Goal: Information Seeking & Learning: Learn about a topic

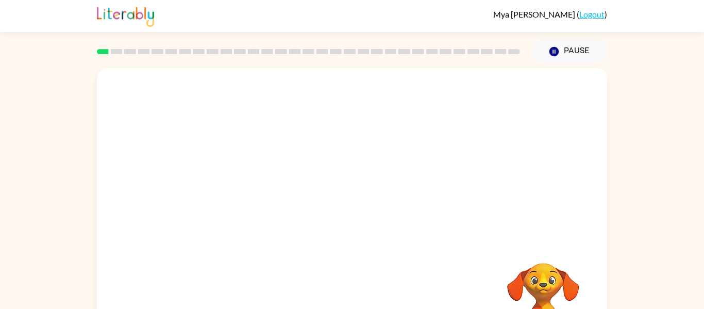
scroll to position [54, 0]
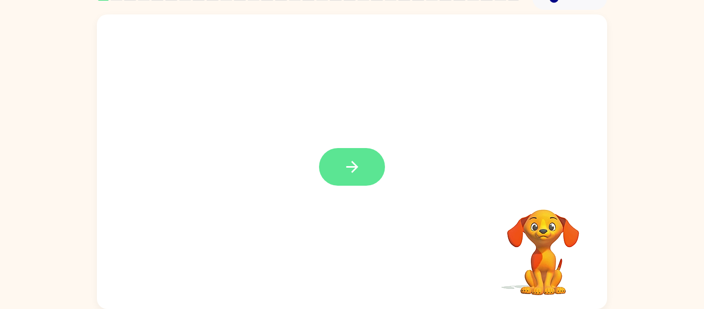
click at [343, 172] on icon "button" at bounding box center [352, 167] width 18 height 18
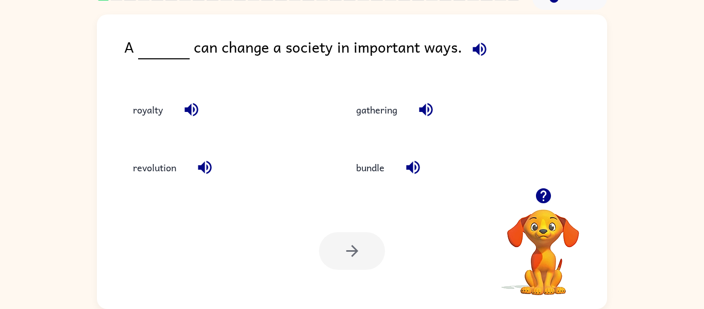
click at [477, 52] on icon "button" at bounding box center [480, 49] width 18 height 18
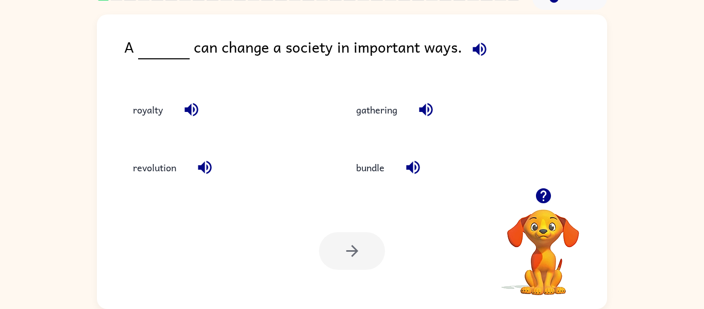
click at [477, 52] on icon "button" at bounding box center [480, 49] width 18 height 18
click at [471, 44] on icon "button" at bounding box center [480, 49] width 18 height 18
click at [191, 104] on icon "button" at bounding box center [192, 110] width 18 height 18
click at [423, 108] on icon "button" at bounding box center [425, 109] width 13 height 13
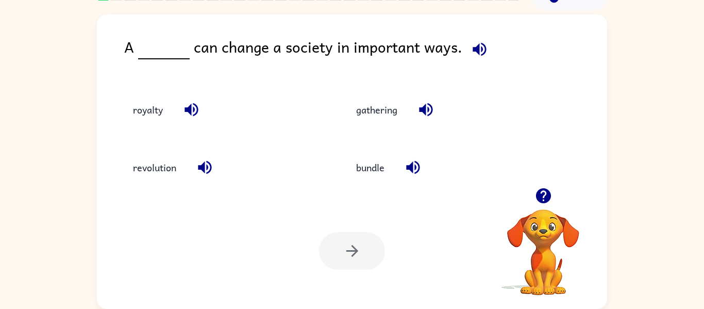
click at [207, 167] on icon "button" at bounding box center [204, 167] width 13 height 13
click at [413, 163] on icon "button" at bounding box center [412, 167] width 13 height 13
click at [145, 111] on button "royalty" at bounding box center [148, 109] width 51 height 28
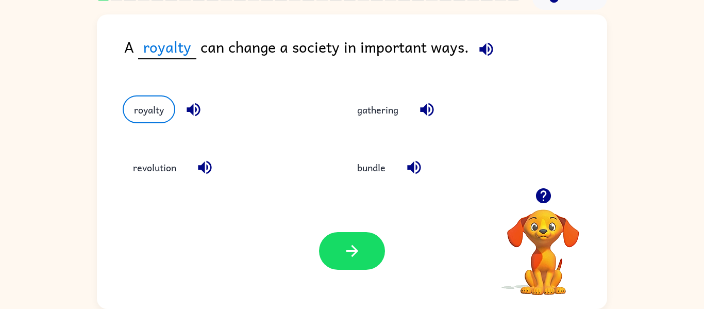
click at [483, 40] on icon "button" at bounding box center [486, 49] width 18 height 18
click at [335, 239] on button "button" at bounding box center [352, 251] width 66 height 38
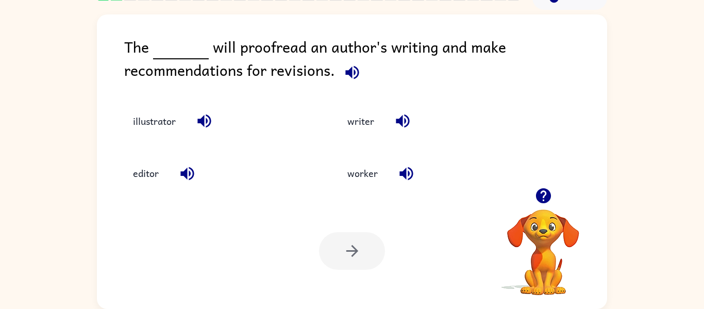
click at [348, 71] on icon "button" at bounding box center [351, 71] width 13 height 13
click at [345, 67] on icon "button" at bounding box center [352, 72] width 18 height 18
click at [357, 85] on div "The will proofread an author's writing and make recommendations for revisions." at bounding box center [365, 61] width 483 height 52
click at [355, 79] on icon "button" at bounding box center [352, 72] width 18 height 18
click at [351, 70] on icon "button" at bounding box center [352, 72] width 18 height 18
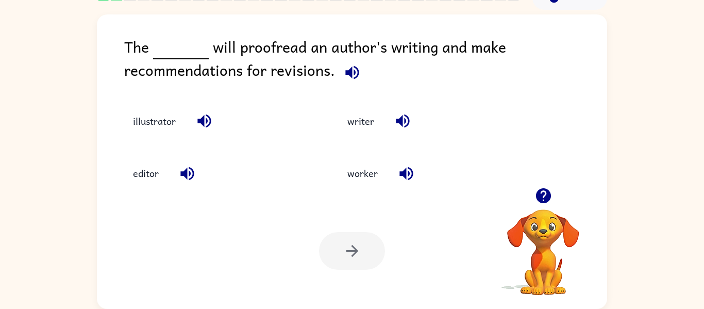
click at [351, 70] on icon "button" at bounding box center [352, 72] width 18 height 18
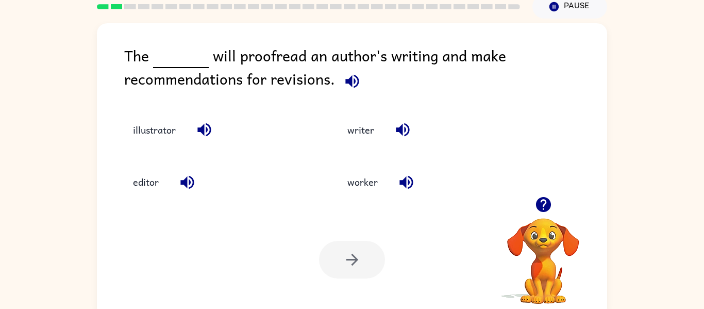
scroll to position [48, 0]
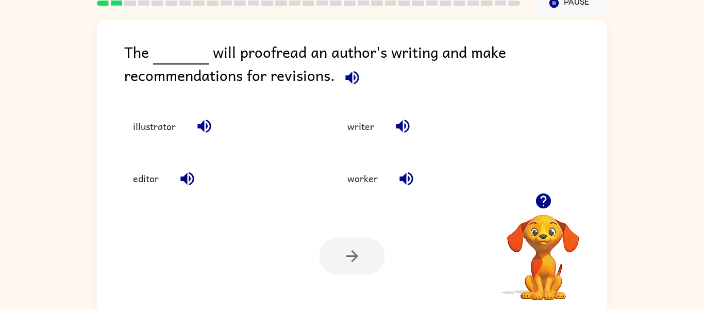
click at [350, 69] on icon "button" at bounding box center [352, 78] width 18 height 18
click at [396, 124] on icon "button" at bounding box center [402, 126] width 13 height 13
